Goal: Book appointment/travel/reservation

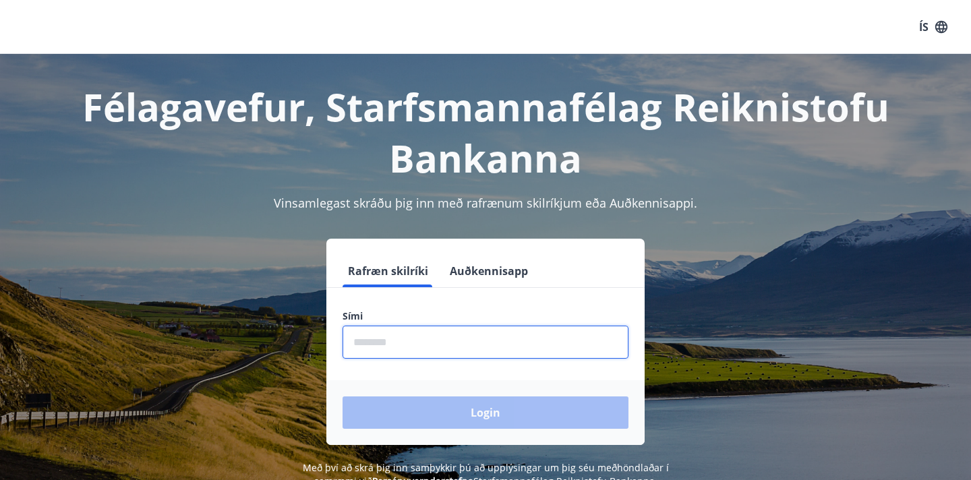
click at [434, 344] on input "phone" at bounding box center [486, 342] width 286 height 33
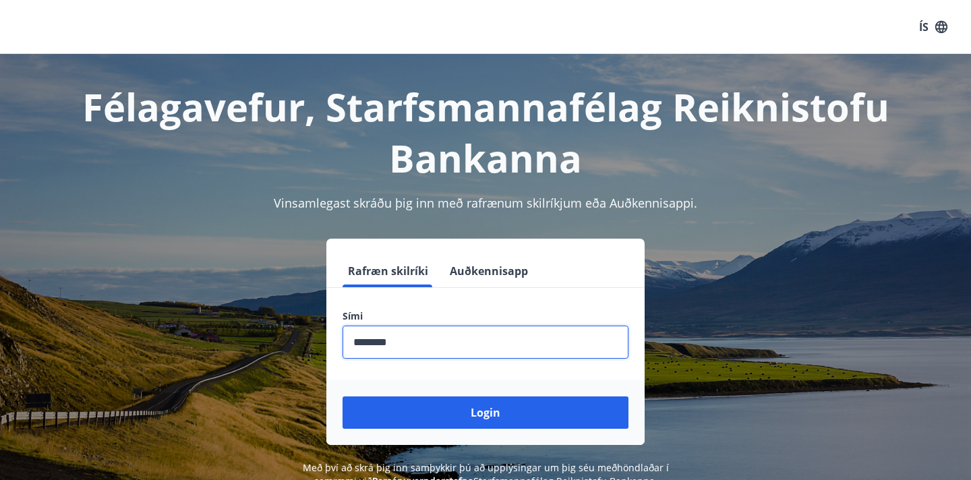
type input "********"
click at [343, 396] on button "Login" at bounding box center [486, 412] width 286 height 32
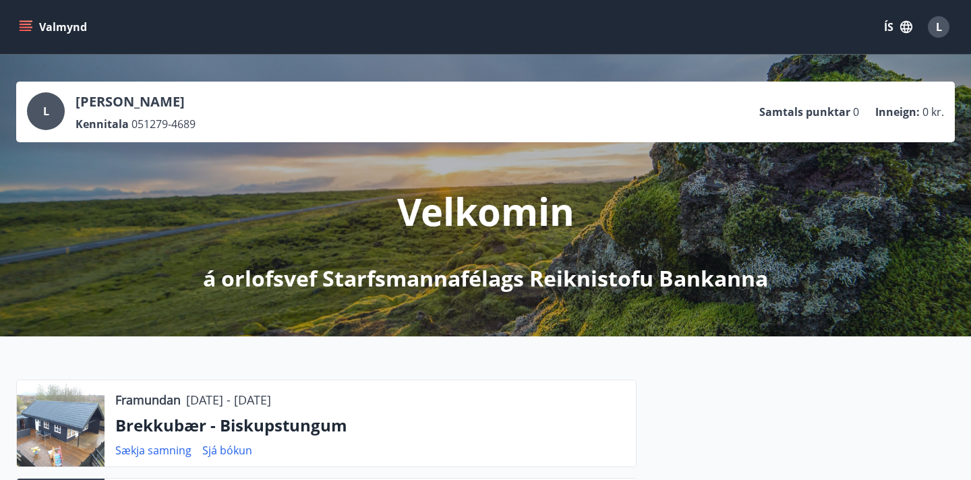
click at [931, 32] on div "L" at bounding box center [939, 27] width 22 height 22
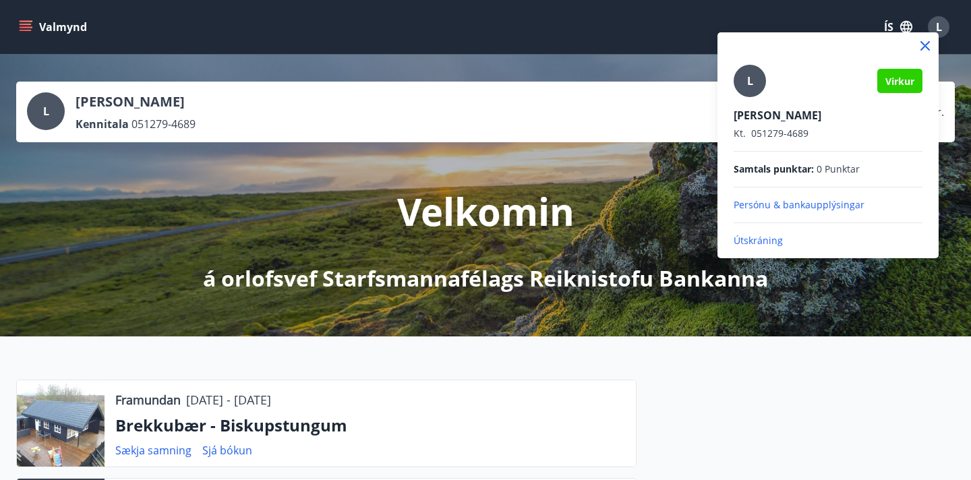
click at [568, 113] on div at bounding box center [485, 240] width 971 height 480
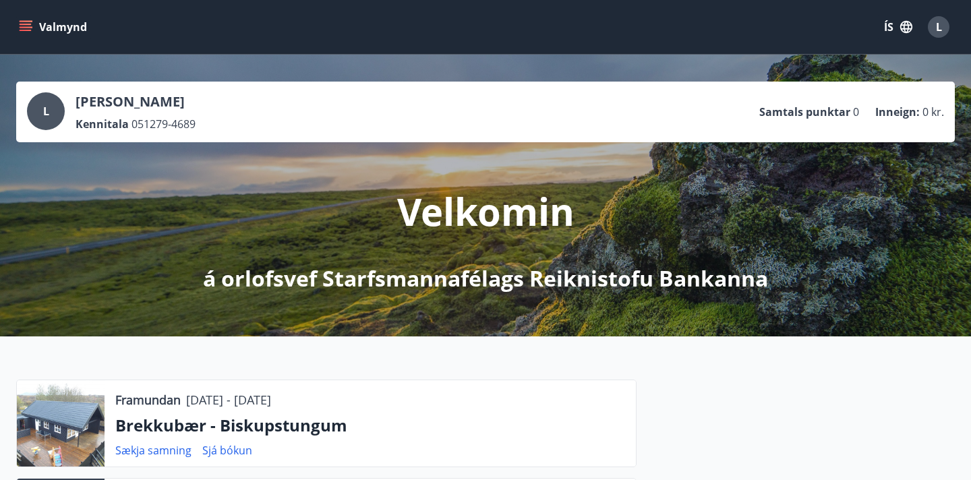
click at [32, 31] on button "Valmynd" at bounding box center [54, 27] width 76 height 24
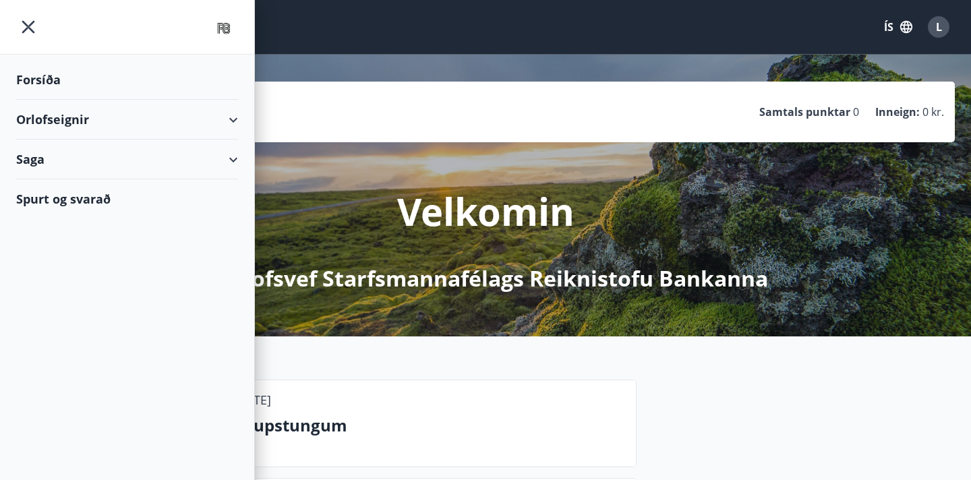
click at [231, 152] on div "Saga" at bounding box center [127, 160] width 222 height 40
click at [63, 194] on div "Bókanir" at bounding box center [127, 193] width 200 height 28
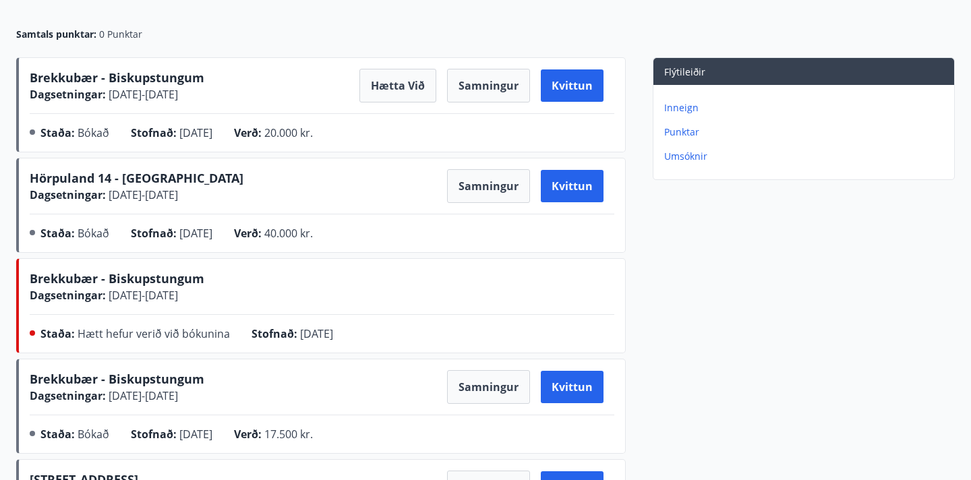
scroll to position [155, 0]
click at [131, 82] on span "Brekkubær - Biskupstungum" at bounding box center [117, 77] width 175 height 16
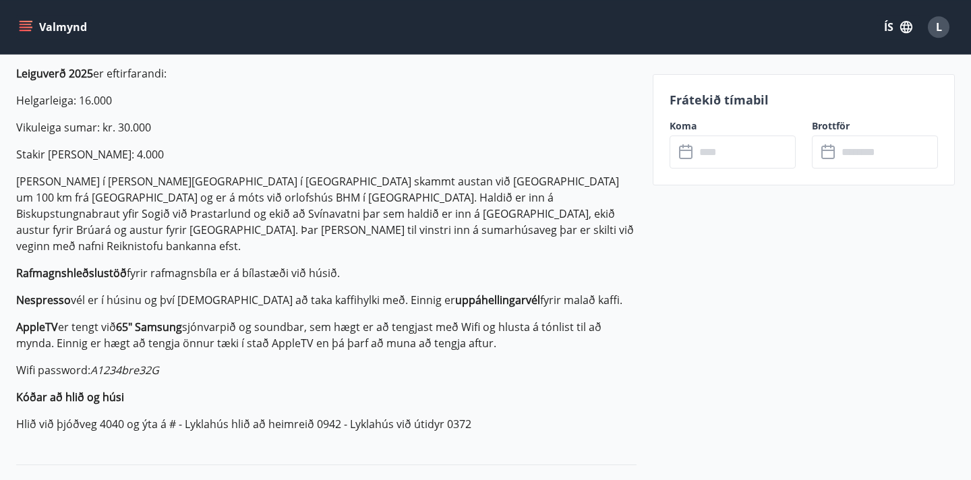
scroll to position [433, 0]
click at [30, 30] on icon "menu" at bounding box center [26, 30] width 12 height 1
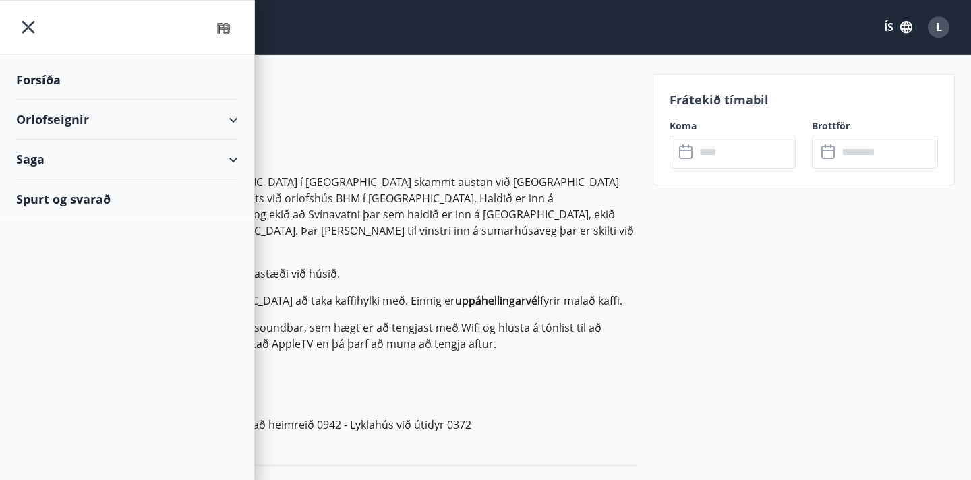
click at [223, 161] on div "Saga" at bounding box center [127, 160] width 222 height 40
click at [63, 199] on div "Bókanir" at bounding box center [127, 193] width 200 height 28
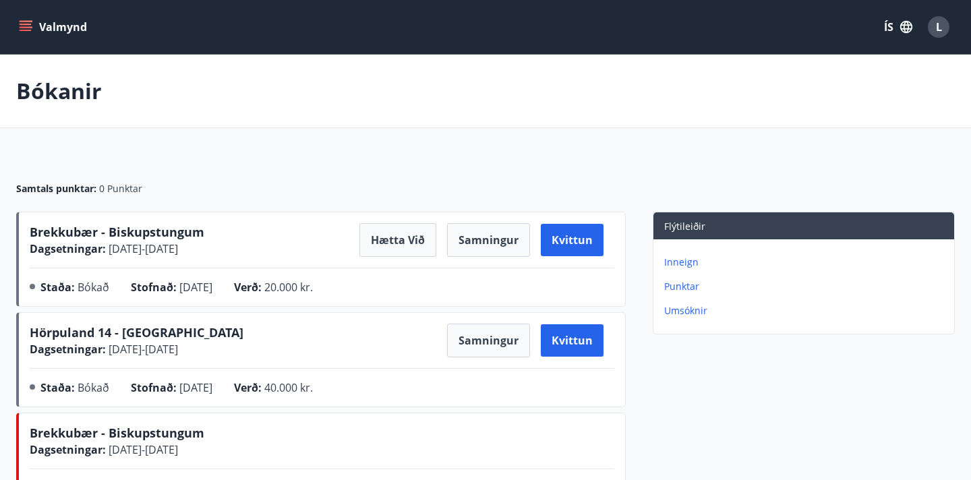
click at [24, 29] on icon "menu" at bounding box center [25, 26] width 13 height 13
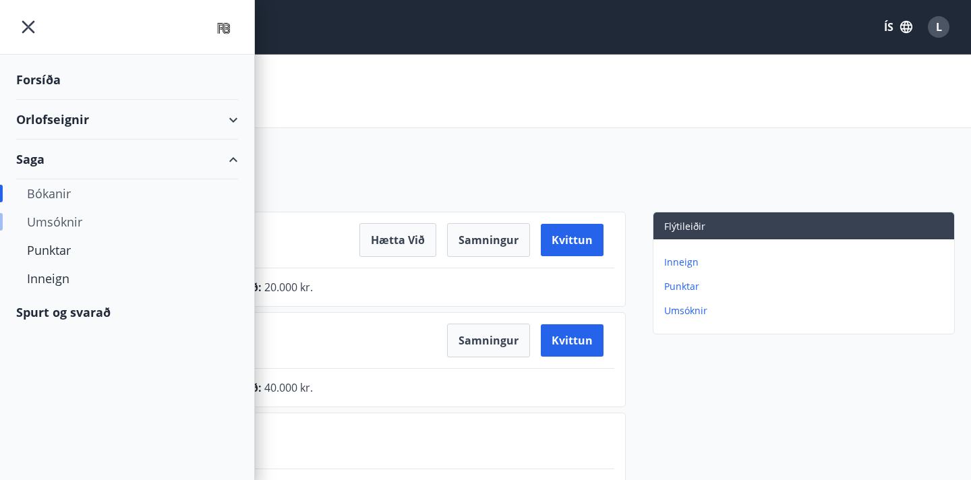
click at [63, 219] on div "Umsóknir" at bounding box center [127, 222] width 200 height 28
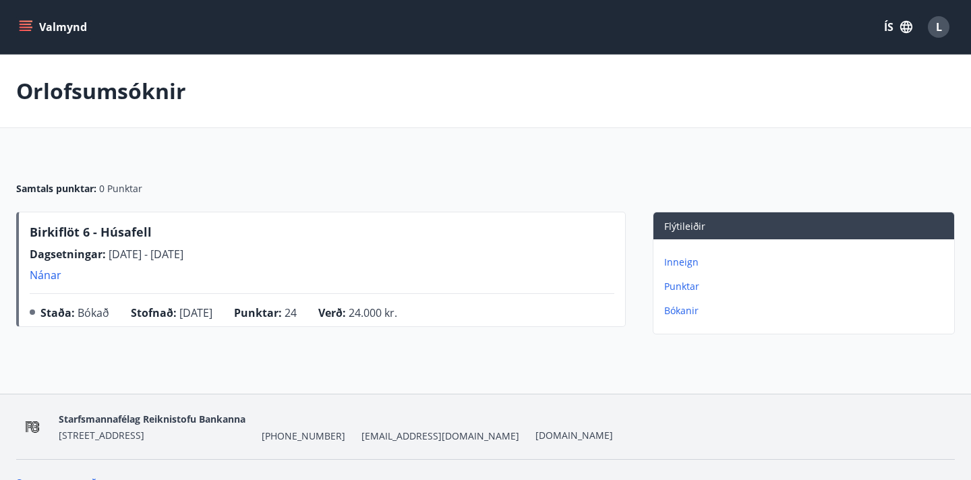
click at [49, 22] on button "Valmynd" at bounding box center [54, 27] width 76 height 24
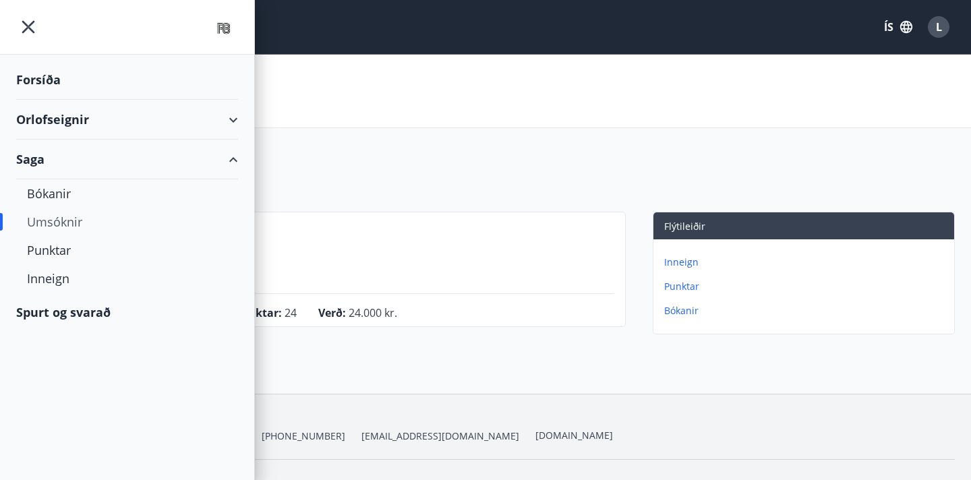
click at [64, 119] on div "Orlofseignir" at bounding box center [127, 120] width 222 height 40
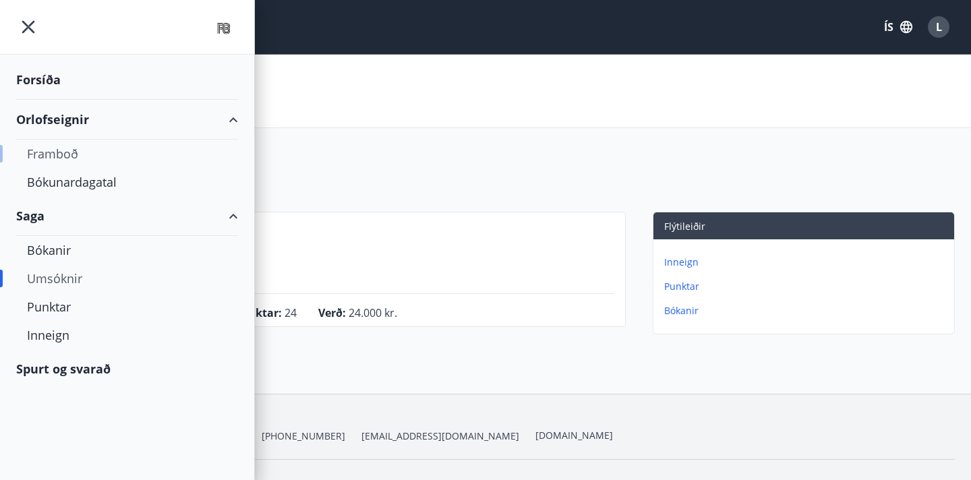
click at [69, 157] on div "Framboð" at bounding box center [127, 154] width 200 height 28
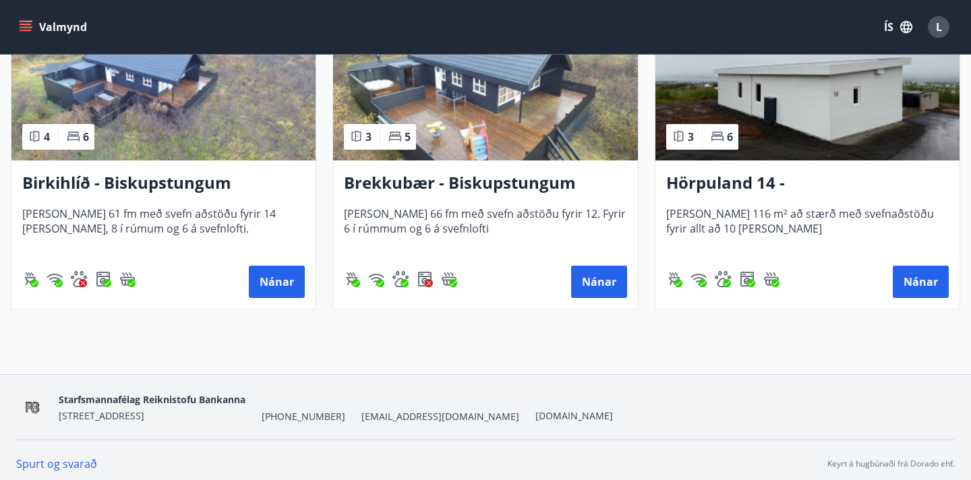
scroll to position [357, 0]
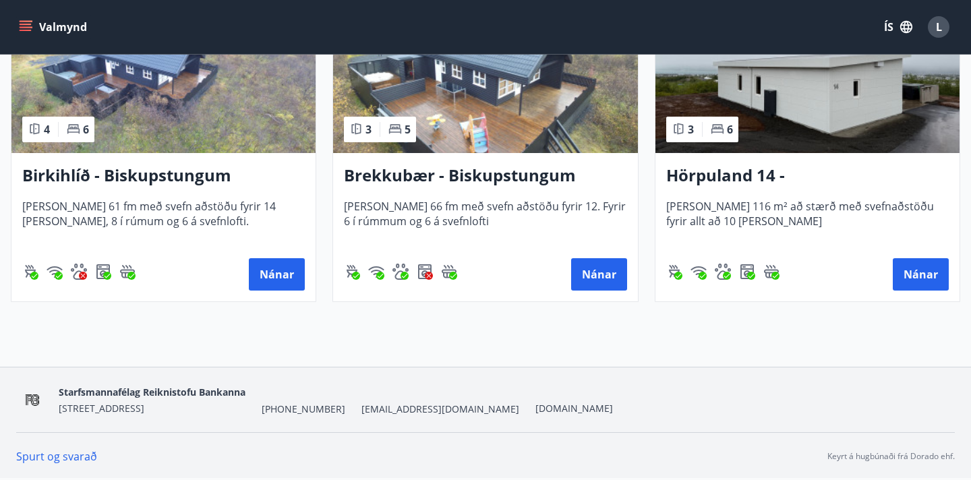
click at [477, 123] on img at bounding box center [485, 68] width 304 height 170
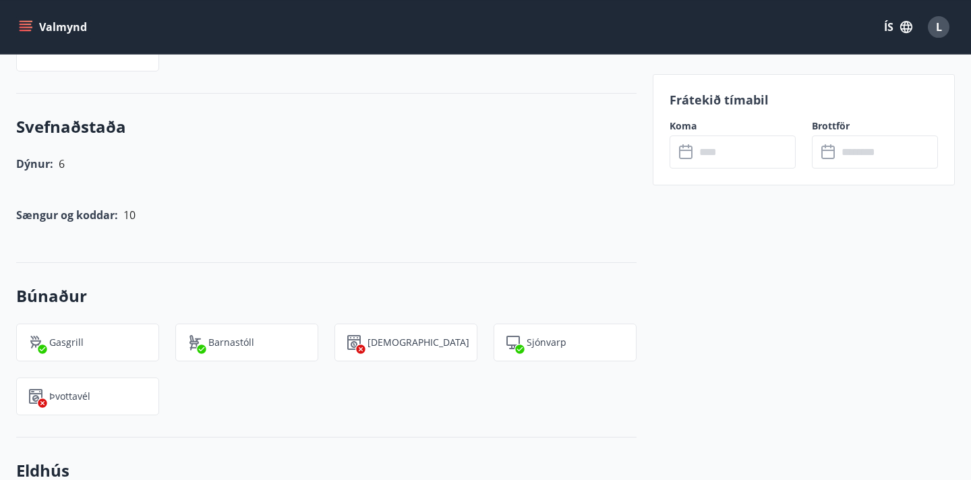
scroll to position [1105, 0]
click at [38, 23] on button "Valmynd" at bounding box center [54, 27] width 76 height 24
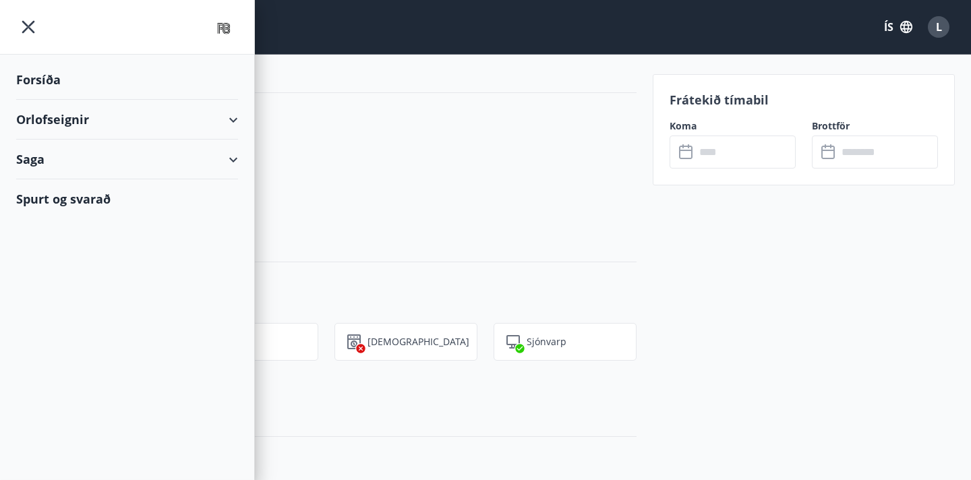
click at [233, 117] on div "Orlofseignir" at bounding box center [127, 120] width 222 height 40
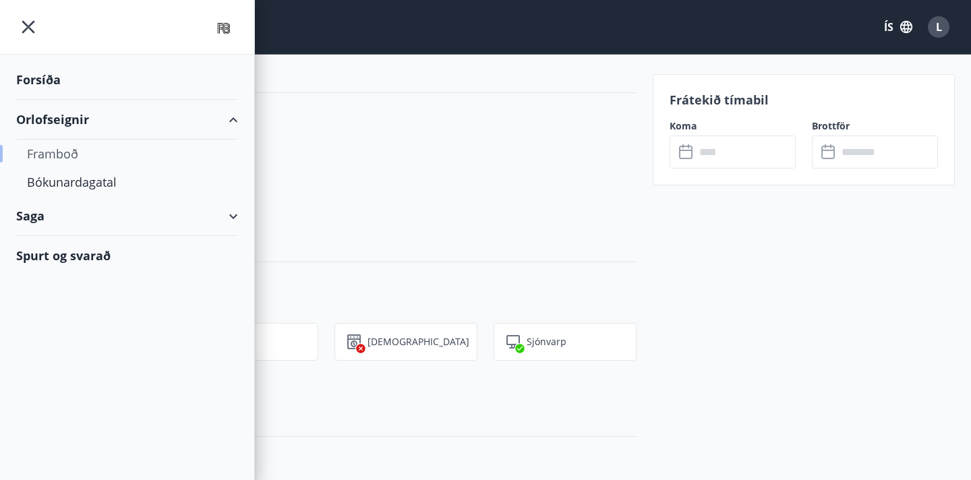
click at [76, 157] on div "Framboð" at bounding box center [127, 154] width 200 height 28
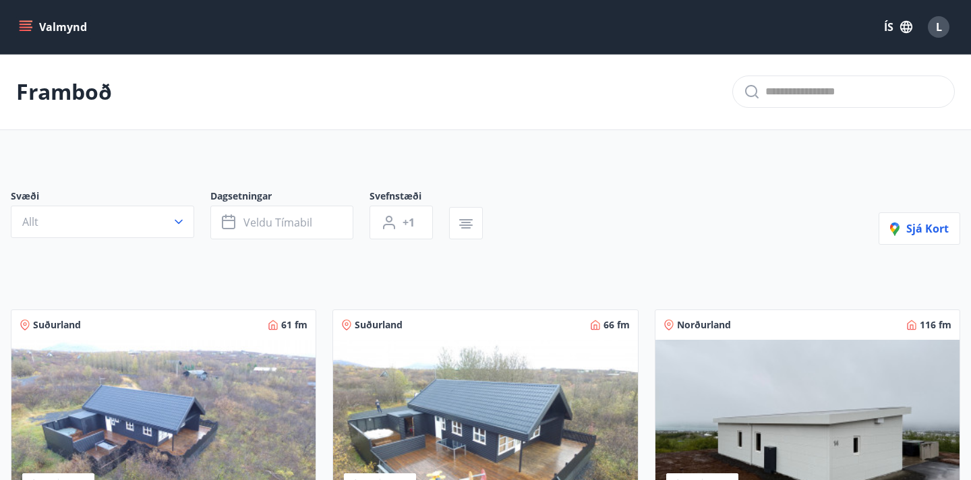
click at [60, 26] on button "Valmynd" at bounding box center [54, 27] width 76 height 24
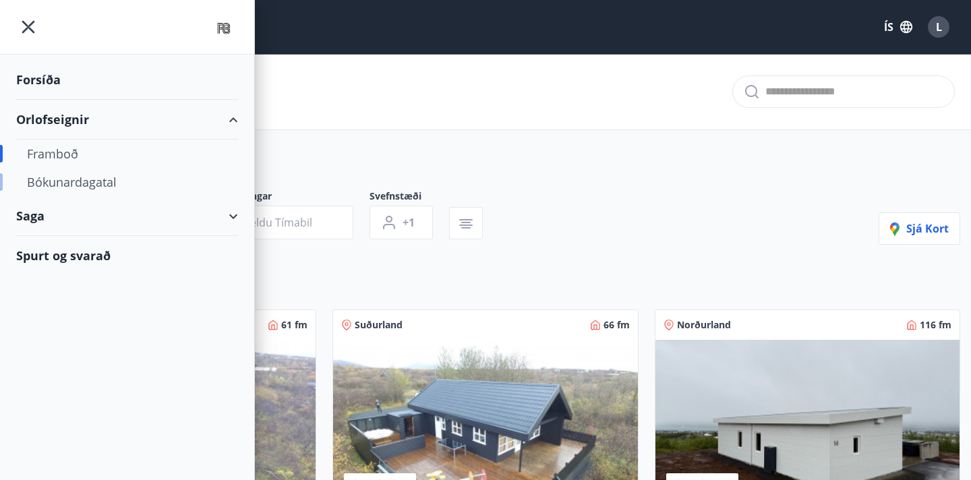
click at [84, 184] on div "Bókunardagatal" at bounding box center [127, 182] width 200 height 28
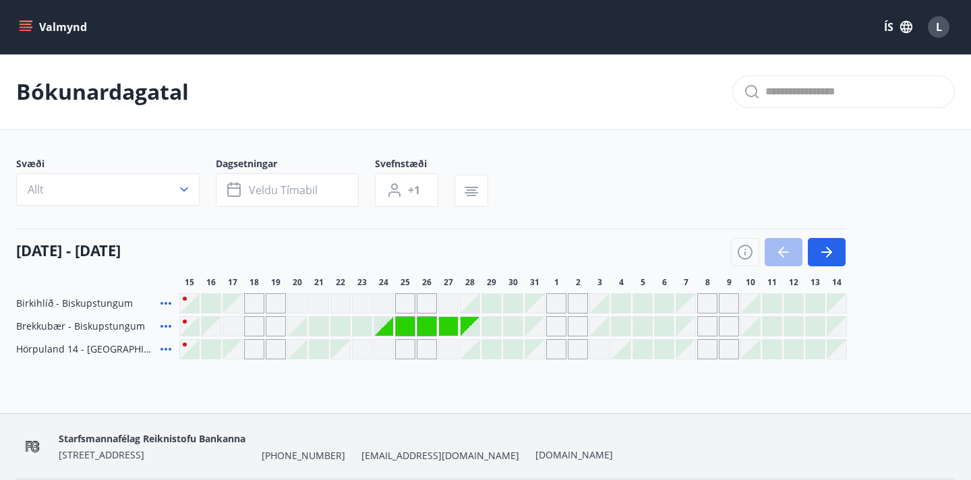
click at [378, 324] on div "Gráir dagar eru ekki bókanlegir" at bounding box center [383, 326] width 19 height 19
click at [362, 320] on div at bounding box center [362, 326] width 19 height 19
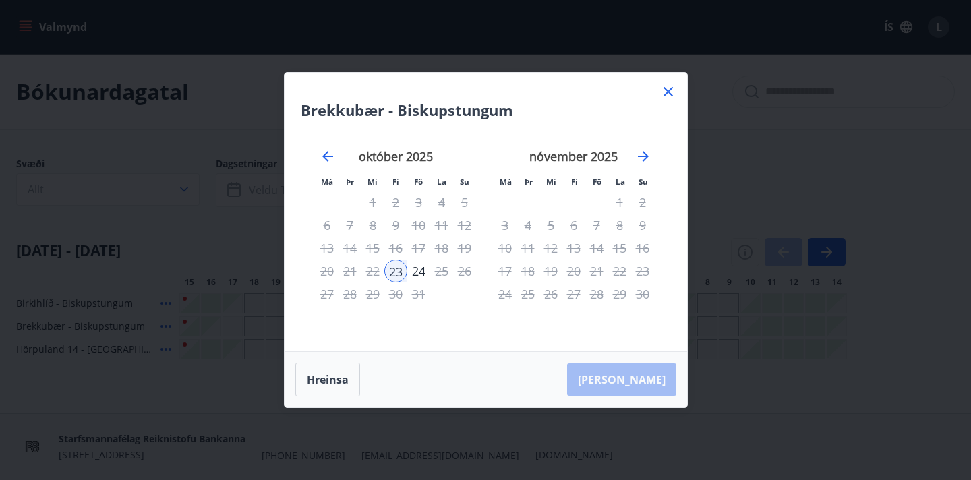
click at [397, 268] on div "23" at bounding box center [395, 271] width 23 height 23
click at [390, 272] on div "23" at bounding box center [395, 271] width 23 height 23
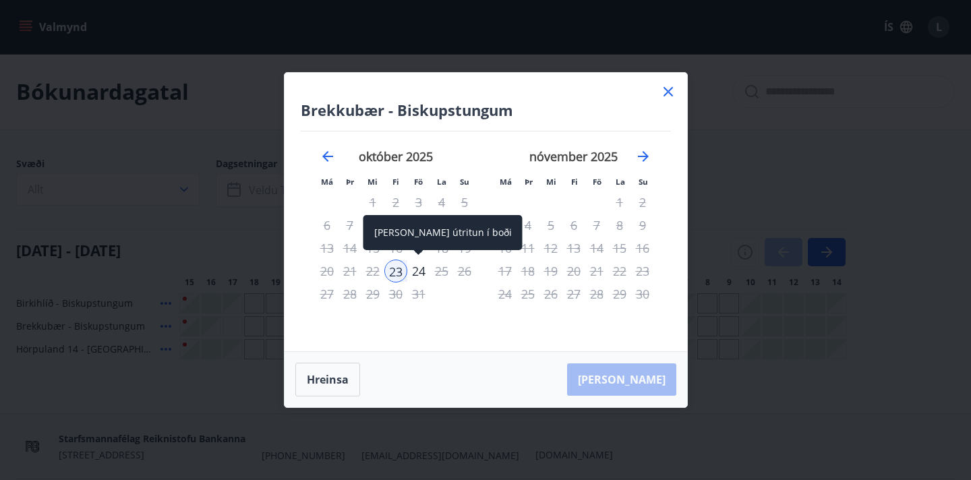
click at [408, 272] on div "24" at bounding box center [418, 271] width 23 height 23
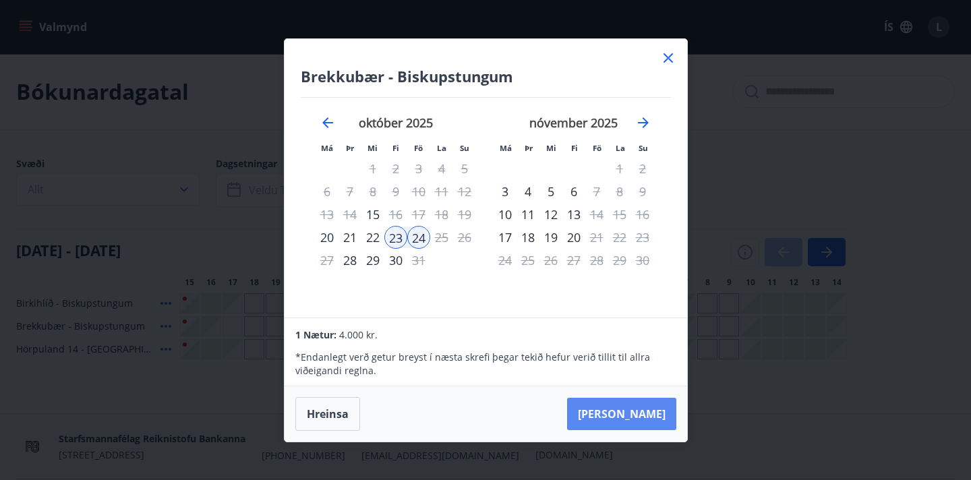
click at [628, 408] on button "Taka Frá" at bounding box center [621, 414] width 109 height 32
